Goal: Task Accomplishment & Management: Manage account settings

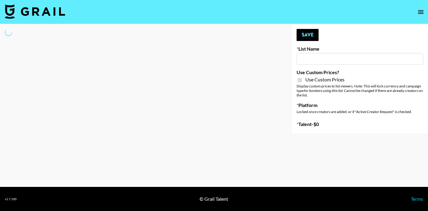
type input "Peppermayo"
checkbox input "true"
select select "Brand"
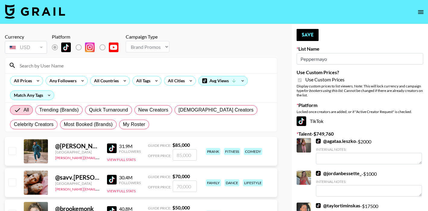
click at [75, 69] on input at bounding box center [144, 66] width 257 height 10
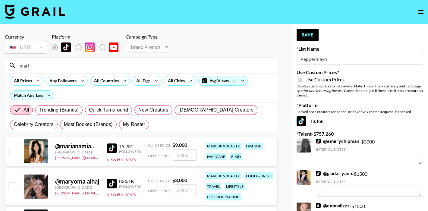
click at [43, 64] on input "mari" at bounding box center [144, 66] width 257 height 10
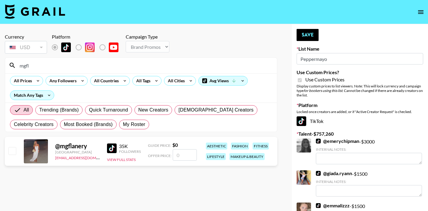
type input "mgfl"
click at [14, 151] on input "checkbox" at bounding box center [11, 150] width 7 height 7
checkbox input "false"
click at [183, 156] on input "number" at bounding box center [185, 154] width 24 height 11
type input "1"
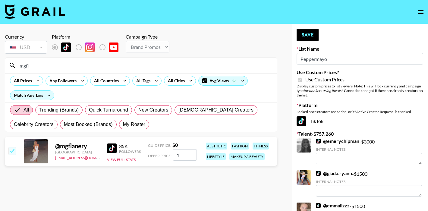
checkbox input "true"
type input "1200"
click at [301, 34] on button "Save" at bounding box center [307, 35] width 22 height 12
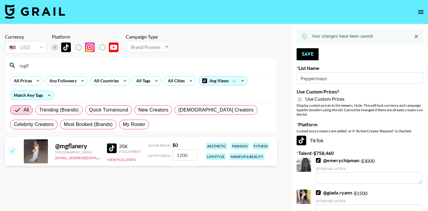
click at [33, 67] on input "mgfl" at bounding box center [144, 66] width 257 height 10
drag, startPoint x: 33, startPoint y: 67, endPoint x: 18, endPoint y: 67, distance: 14.2
click at [18, 67] on input "mgfl" at bounding box center [144, 66] width 257 height 10
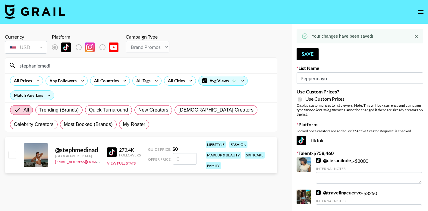
type input "stephaniemedi"
click at [10, 154] on input "checkbox" at bounding box center [11, 154] width 7 height 7
checkbox input "false"
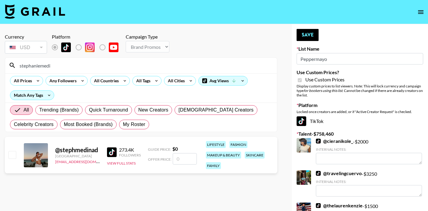
click at [183, 160] on input "number" at bounding box center [185, 158] width 24 height 11
type input "1"
checkbox input "true"
type input "1500"
click at [311, 34] on button "Save" at bounding box center [307, 35] width 22 height 12
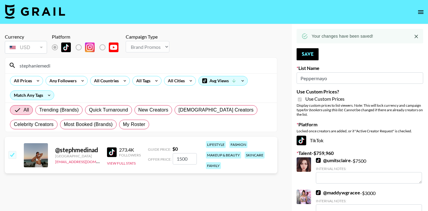
drag, startPoint x: 58, startPoint y: 67, endPoint x: 24, endPoint y: 67, distance: 33.1
click at [24, 67] on input "stephaniemedi" at bounding box center [144, 66] width 257 height 10
type input "s"
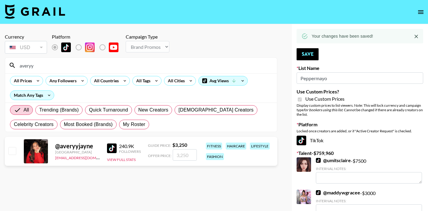
type input "averyy"
click at [14, 151] on input "checkbox" at bounding box center [11, 150] width 7 height 7
checkbox input "true"
type input "3250"
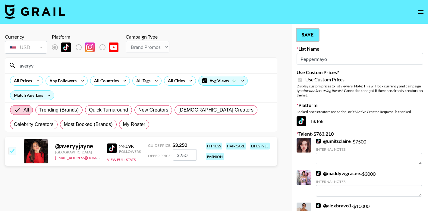
click at [309, 35] on button "Save" at bounding box center [307, 35] width 22 height 12
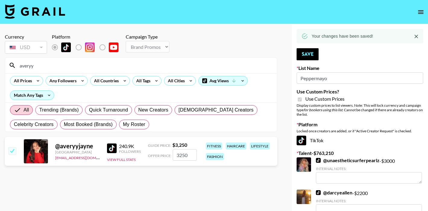
drag, startPoint x: 39, startPoint y: 66, endPoint x: -2, endPoint y: 66, distance: 41.6
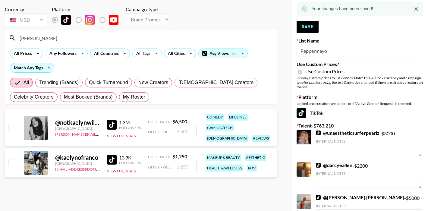
scroll to position [28, 0]
type input "[PERSON_NAME]"
click at [191, 166] on input "number" at bounding box center [185, 165] width 24 height 11
type input "80"
checkbox input "true"
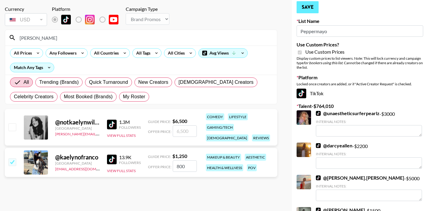
type input "800"
click at [305, 11] on button "Save" at bounding box center [307, 7] width 22 height 12
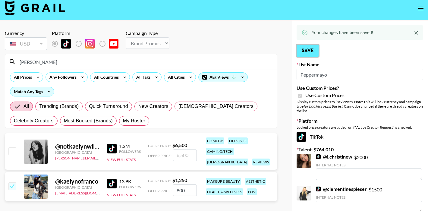
scroll to position [3, 0]
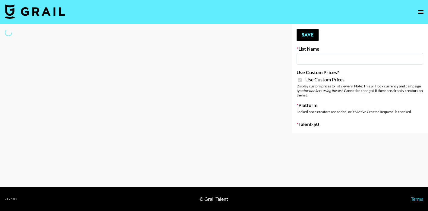
type input "Whipped US"
checkbox input "true"
select select "Brand"
type input "Whipped US"
checkbox input "true"
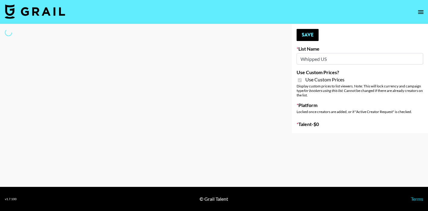
select select "Brand"
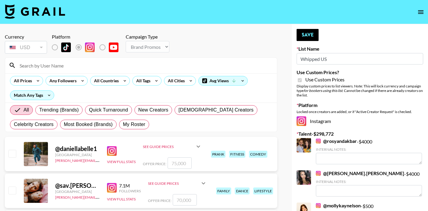
click at [82, 64] on input at bounding box center [144, 66] width 257 height 10
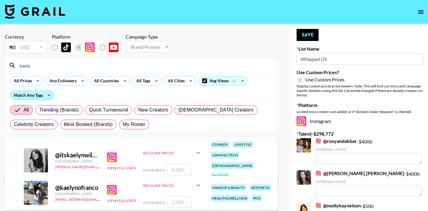
type input "[PERSON_NAME]"
click at [186, 200] on input "number" at bounding box center [179, 201] width 24 height 11
click at [14, 191] on input "checkbox" at bounding box center [11, 192] width 7 height 7
checkbox input "true"
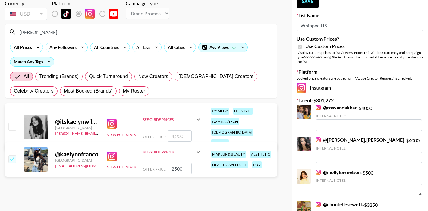
scroll to position [34, 0]
click at [177, 169] on input "2500" at bounding box center [179, 167] width 24 height 11
type input "2800"
click at [218, 171] on div "@ kaelynofranco United States leini@grail-talent.com View Full Stats See Guide …" at bounding box center [141, 159] width 272 height 34
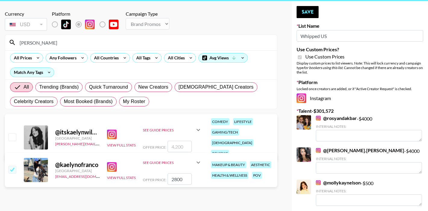
scroll to position [20, 0]
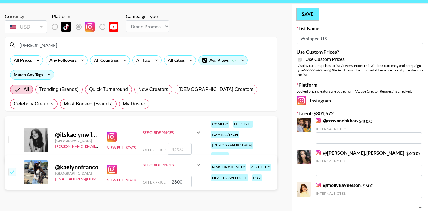
click at [309, 16] on button "Save" at bounding box center [307, 14] width 22 height 12
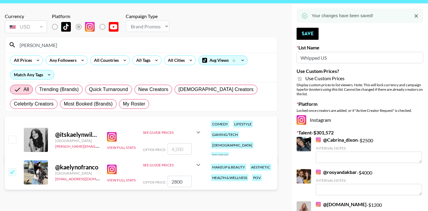
drag, startPoint x: 43, startPoint y: 44, endPoint x: -2, endPoint y: 43, distance: 45.8
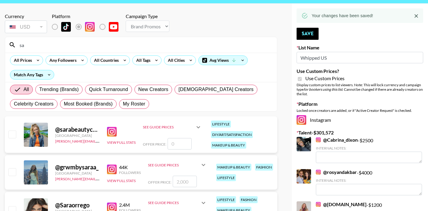
type input "s"
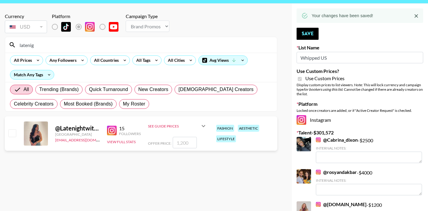
type input "latenig"
click at [14, 136] on input "checkbox" at bounding box center [11, 132] width 7 height 7
checkbox input "true"
type input "1200"
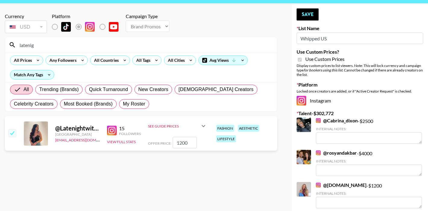
click at [112, 131] on img at bounding box center [112, 131] width 10 height 10
click at [181, 144] on input "1200" at bounding box center [185, 142] width 24 height 11
click at [192, 160] on section "Currency USD USD ​ Platform Campaign Type Choose Type... Song Promos Brand Prom…" at bounding box center [141, 89] width 272 height 163
click at [314, 12] on button "Save" at bounding box center [307, 14] width 22 height 12
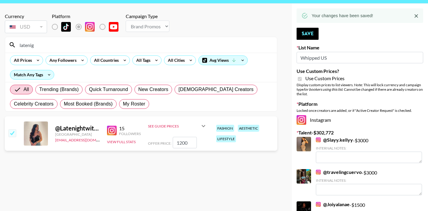
drag, startPoint x: 41, startPoint y: 46, endPoint x: 6, endPoint y: 46, distance: 34.6
click at [6, 46] on div "latenig" at bounding box center [141, 45] width 272 height 16
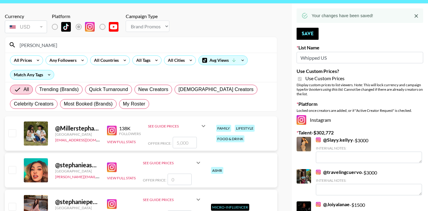
type input "stephanieme"
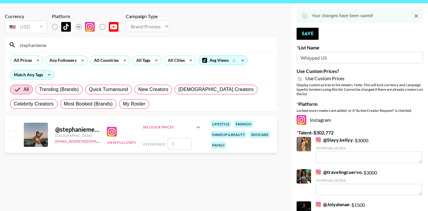
click at [185, 146] on input "number" at bounding box center [179, 143] width 24 height 11
type input "5"
checkbox input "true"
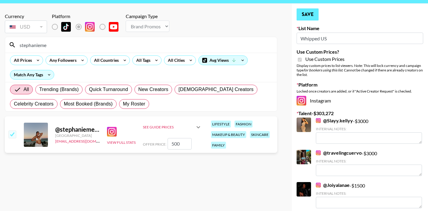
type input "500"
click at [315, 14] on button "Save" at bounding box center [307, 14] width 22 height 12
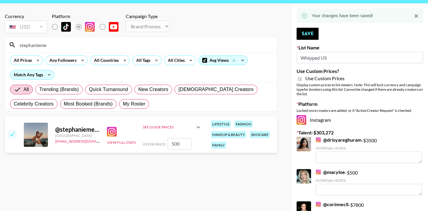
drag, startPoint x: 55, startPoint y: 43, endPoint x: 4, endPoint y: 43, distance: 51.2
